Goal: Task Accomplishment & Management: Use online tool/utility

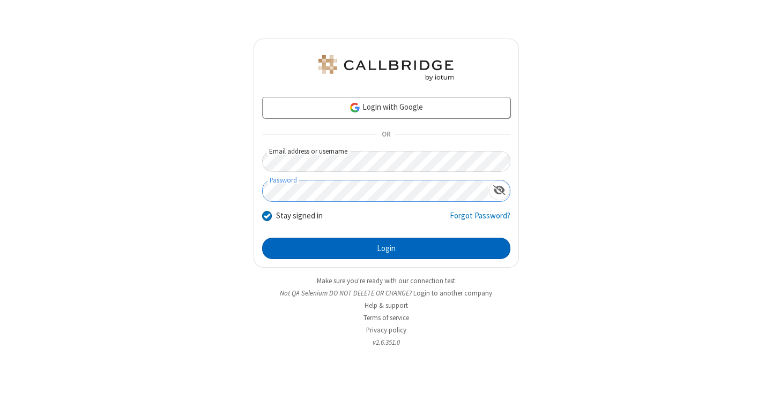
click at [386, 249] on button "Login" at bounding box center [386, 248] width 248 height 21
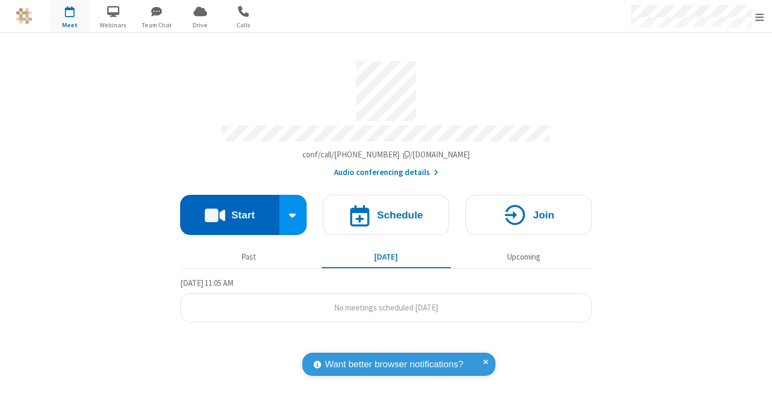
click at [229, 210] on button "Start" at bounding box center [229, 215] width 99 height 40
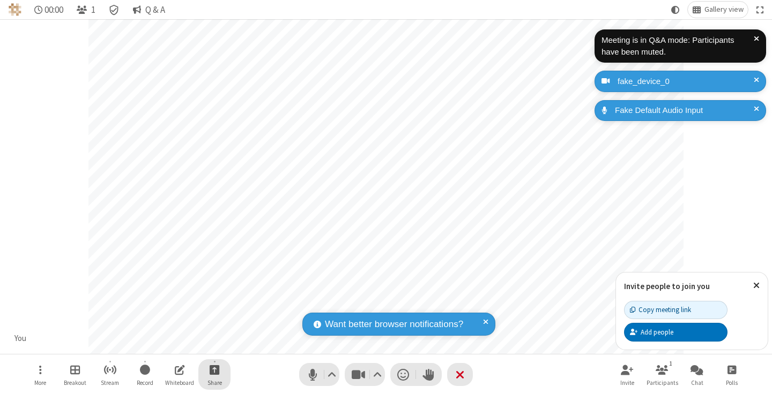
click at [214, 370] on span "Start sharing" at bounding box center [215, 369] width 10 height 13
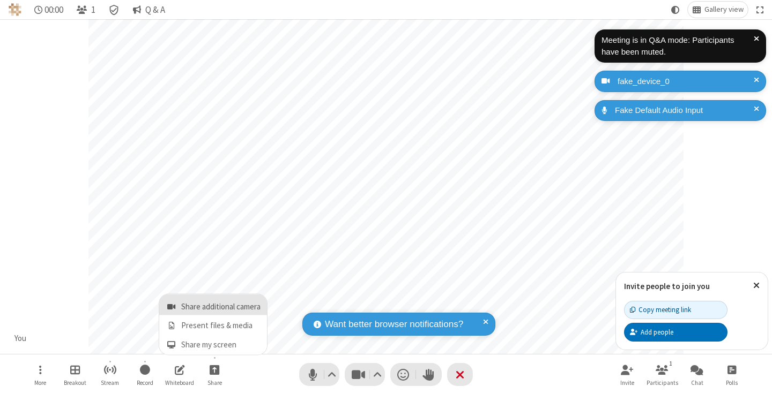
click at [214, 305] on span "Share additional camera" at bounding box center [220, 307] width 79 height 9
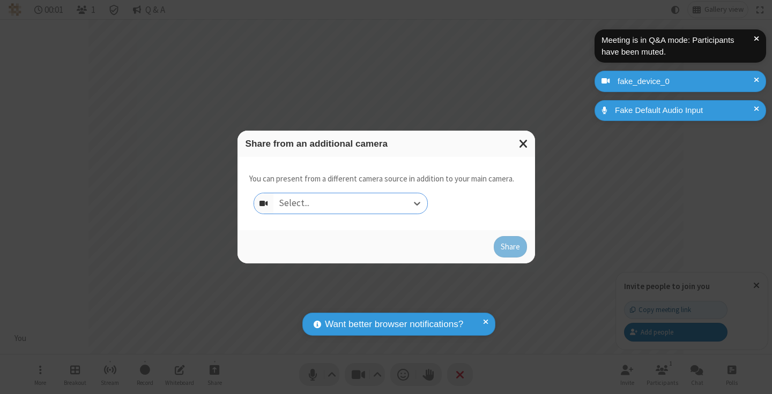
click at [350, 204] on div "Select..." at bounding box center [350, 203] width 154 height 20
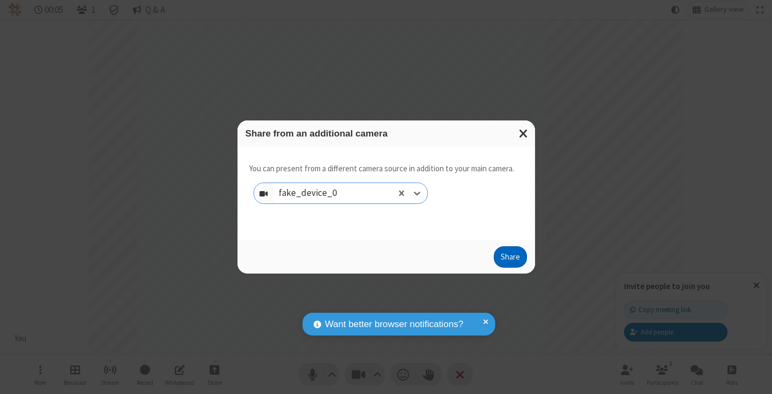
click at [510, 259] on button "Share" at bounding box center [510, 256] width 33 height 21
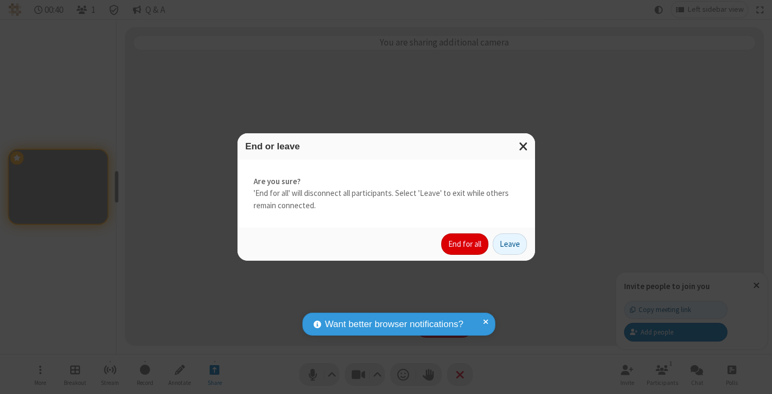
click at [465, 244] on button "End for all" at bounding box center [464, 244] width 47 height 21
